Goal: Task Accomplishment & Management: Use online tool/utility

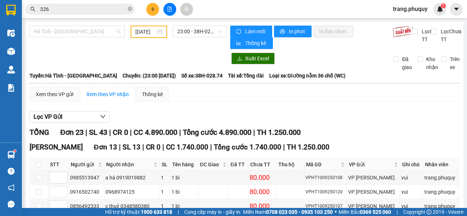
drag, startPoint x: 79, startPoint y: 32, endPoint x: 79, endPoint y: 41, distance: 8.0
click at [79, 32] on span "Hà Tĩnh - [GEOGRAPHIC_DATA]" at bounding box center [77, 31] width 87 height 11
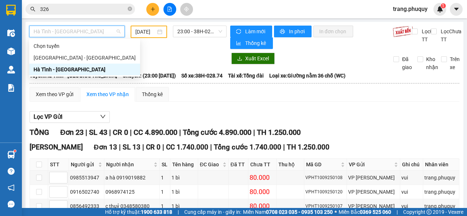
click at [74, 69] on div "Hà Tĩnh - [GEOGRAPHIC_DATA]" at bounding box center [85, 69] width 102 height 8
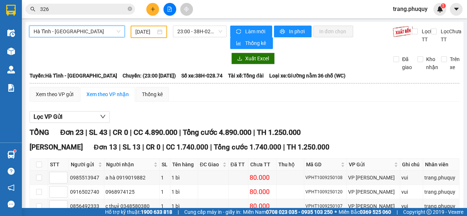
click at [138, 32] on input "[DATE]" at bounding box center [145, 32] width 20 height 8
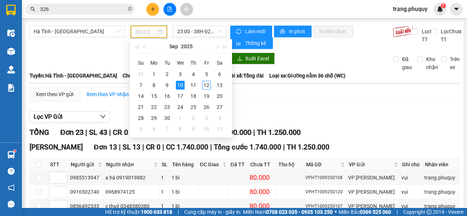
type input "[DATE]"
click at [210, 30] on span "23:00 - 38H-028.74" at bounding box center [199, 31] width 45 height 11
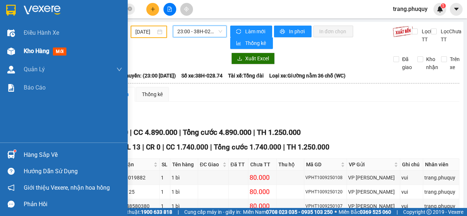
click at [32, 54] on span "Kho hàng" at bounding box center [37, 50] width 26 height 7
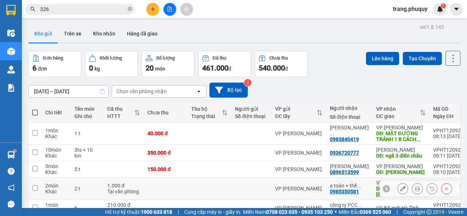
scroll to position [57, 0]
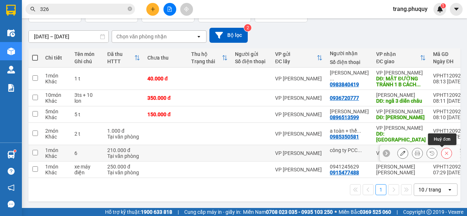
click at [444, 150] on icon at bounding box center [446, 152] width 5 height 5
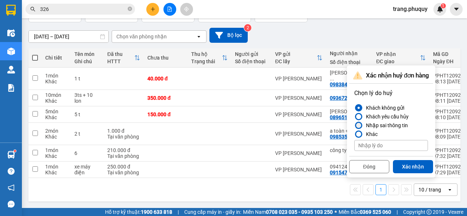
click at [384, 123] on div "Nhập sai thông tin" at bounding box center [385, 125] width 45 height 9
click at [354, 125] on input "Nhập sai thông tin" at bounding box center [354, 125] width 0 height 0
click at [401, 162] on button "Xác nhận" at bounding box center [413, 166] width 40 height 13
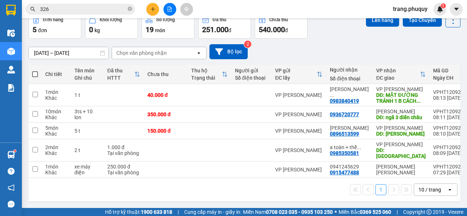
scroll to position [0, 0]
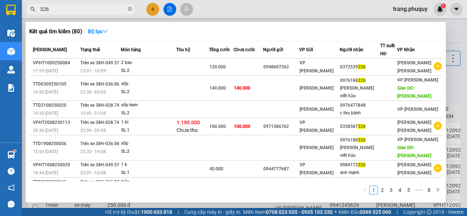
click at [56, 9] on input "326" at bounding box center [83, 9] width 86 height 8
type input "3"
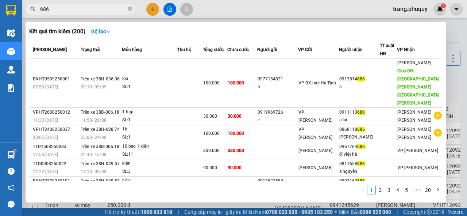
drag, startPoint x: 55, startPoint y: 10, endPoint x: 33, endPoint y: 8, distance: 22.7
click at [33, 8] on div "686" at bounding box center [71, 9] width 142 height 11
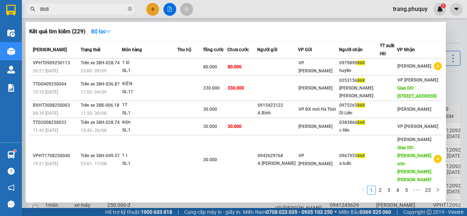
scroll to position [58, 0]
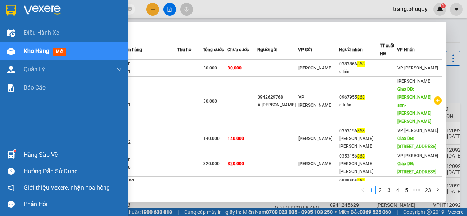
drag, startPoint x: 58, startPoint y: 11, endPoint x: 9, endPoint y: 9, distance: 48.6
click at [9, 9] on section "Kết quả [PERSON_NAME] ( 229 ) Bộ lọc Mã ĐH Trạng thái Món hàng Thu hộ [PERSON_N…" at bounding box center [233, 108] width 467 height 216
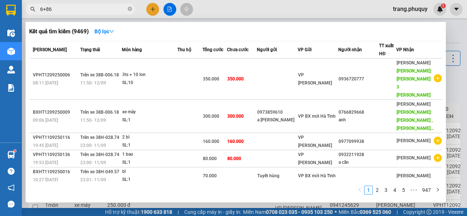
drag, startPoint x: 55, startPoint y: 7, endPoint x: 38, endPoint y: 9, distance: 17.3
click at [38, 9] on span "6+86" at bounding box center [80, 9] width 109 height 11
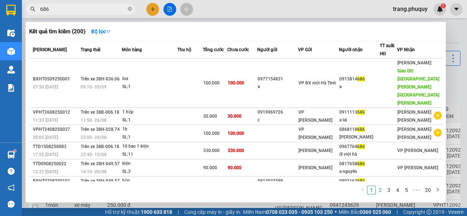
click at [379, 188] on link "2" at bounding box center [380, 190] width 8 height 8
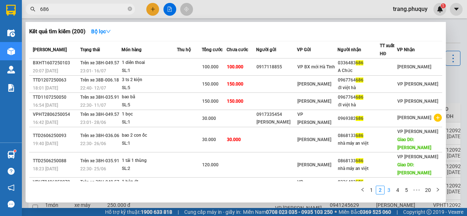
click at [389, 190] on link "3" at bounding box center [389, 190] width 8 height 8
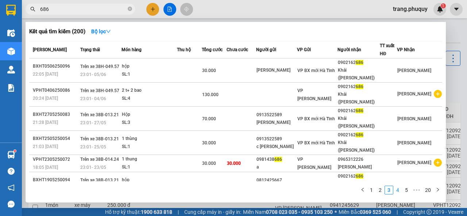
click at [399, 190] on link "4" at bounding box center [398, 190] width 8 height 8
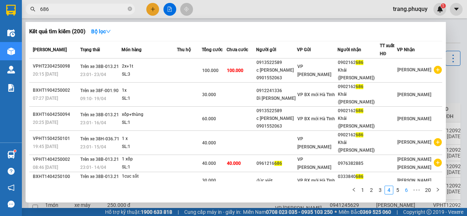
click at [407, 189] on link "6" at bounding box center [407, 190] width 8 height 8
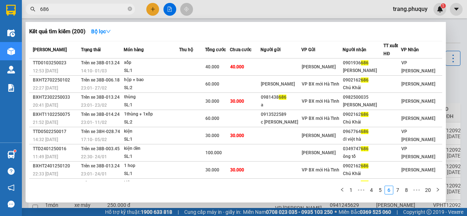
drag, startPoint x: 59, startPoint y: 9, endPoint x: 39, endPoint y: 10, distance: 20.5
click at [39, 10] on span "686" at bounding box center [80, 9] width 109 height 11
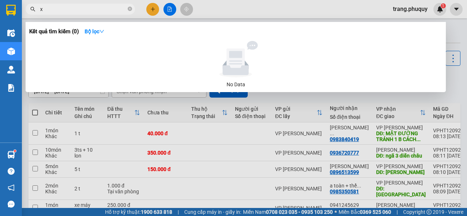
type input "x"
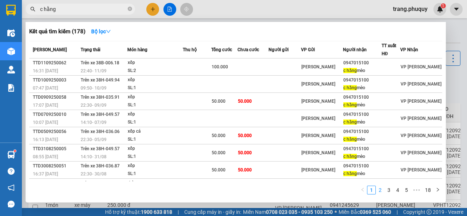
click at [381, 189] on link "2" at bounding box center [380, 190] width 8 height 8
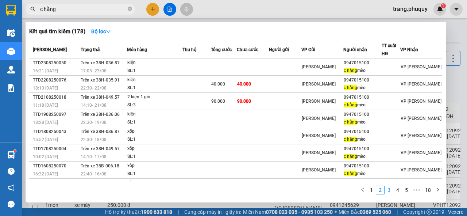
click at [387, 189] on link "3" at bounding box center [389, 190] width 8 height 8
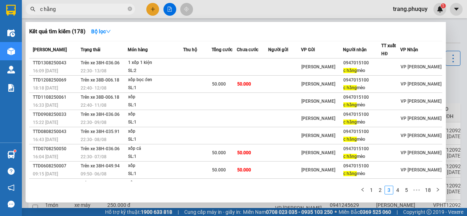
drag, startPoint x: 55, startPoint y: 9, endPoint x: 34, endPoint y: 11, distance: 22.0
click at [34, 11] on div "c hằng" at bounding box center [71, 9] width 142 height 11
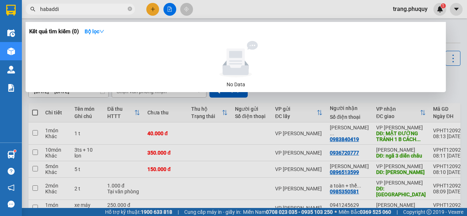
drag, startPoint x: 66, startPoint y: 10, endPoint x: 34, endPoint y: 9, distance: 32.1
click at [34, 9] on div "habaddi" at bounding box center [71, 9] width 142 height 11
drag, startPoint x: 61, startPoint y: 7, endPoint x: 41, endPoint y: 4, distance: 19.6
click at [41, 4] on span "ha bad" at bounding box center [80, 9] width 109 height 11
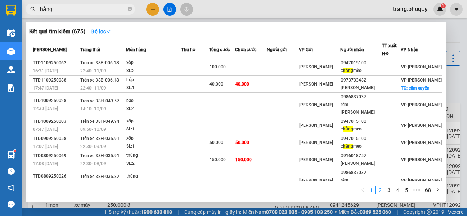
type input "hằng"
click at [382, 191] on link "2" at bounding box center [380, 190] width 8 height 8
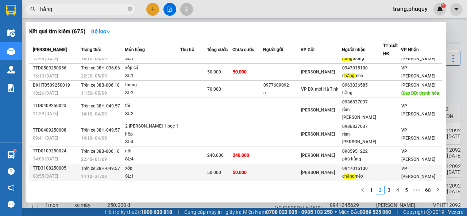
scroll to position [54, 0]
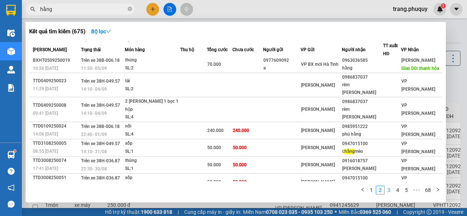
click at [389, 191] on link "3" at bounding box center [389, 190] width 8 height 8
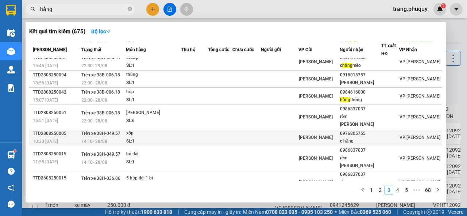
scroll to position [0, 0]
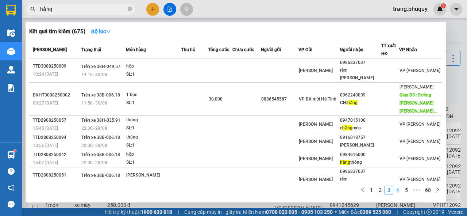
click at [398, 192] on link "4" at bounding box center [398, 190] width 8 height 8
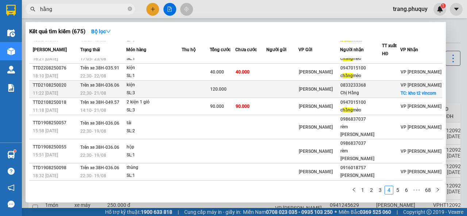
scroll to position [54, 0]
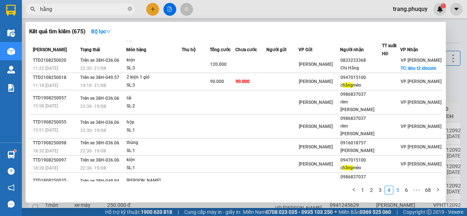
click at [396, 189] on link "5" at bounding box center [398, 190] width 8 height 8
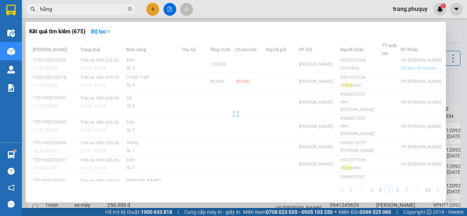
scroll to position [46, 0]
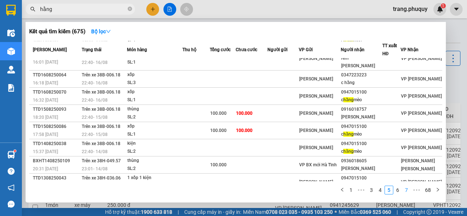
click at [406, 189] on link "7" at bounding box center [407, 190] width 8 height 8
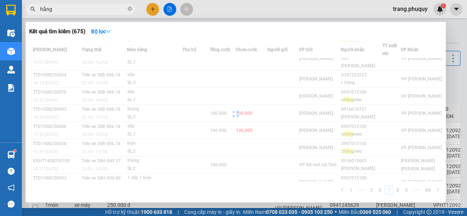
scroll to position [54, 0]
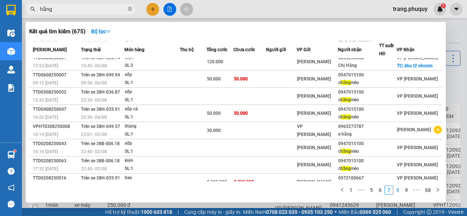
click at [400, 190] on link "8" at bounding box center [398, 190] width 8 height 8
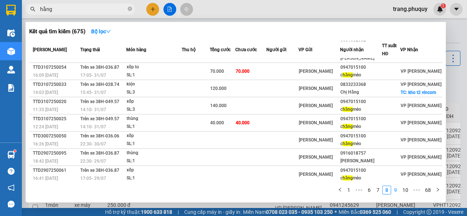
click at [397, 190] on link "9" at bounding box center [396, 190] width 8 height 8
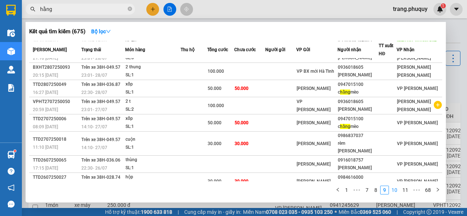
click at [399, 190] on link "10" at bounding box center [394, 190] width 10 height 8
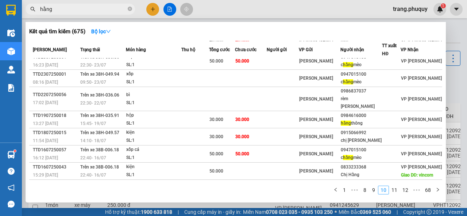
scroll to position [46, 0]
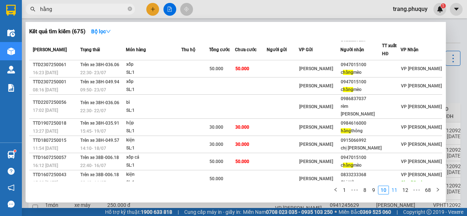
click at [397, 189] on link "11" at bounding box center [394, 190] width 10 height 8
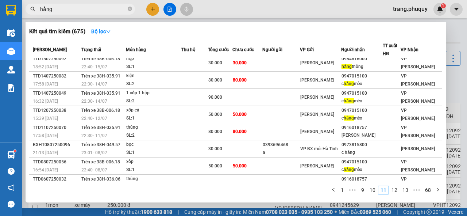
scroll to position [54, 0]
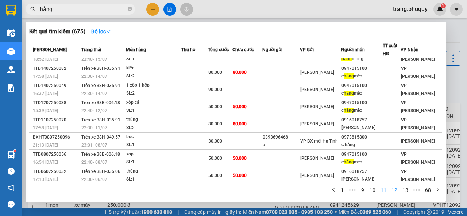
click at [397, 189] on link "12" at bounding box center [394, 190] width 10 height 8
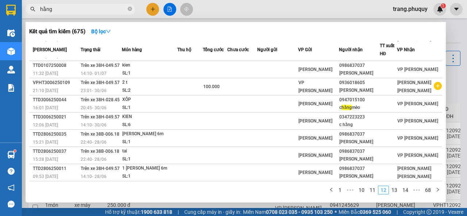
scroll to position [46, 0]
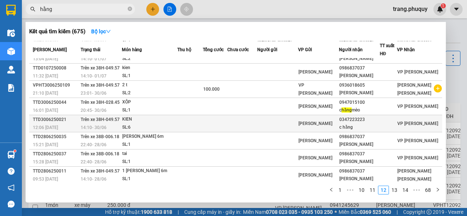
click at [122, 119] on td "Trên xe 38H-049.57 14:10 [DATE]" at bounding box center [100, 123] width 43 height 17
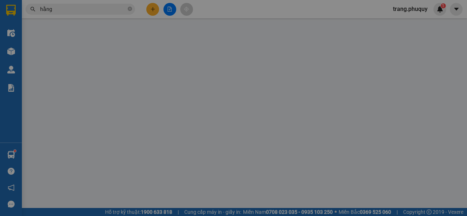
click at [126, 124] on th "Đơn vị tính *" at bounding box center [109, 131] width 66 height 14
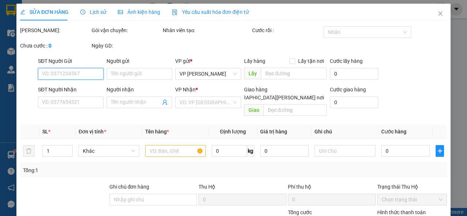
type input "0347223223"
type input "c hằng"
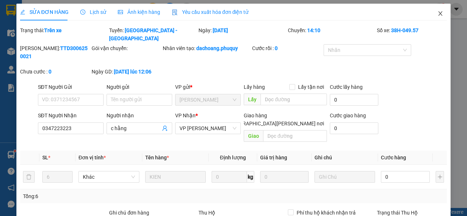
click at [439, 15] on icon "close" at bounding box center [441, 14] width 6 height 6
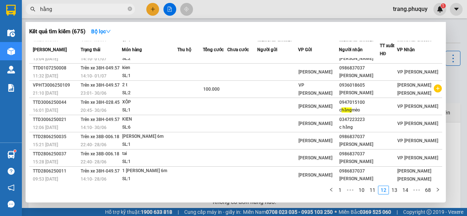
click at [63, 5] on input "hằng" at bounding box center [83, 9] width 86 height 8
